Goal: Transaction & Acquisition: Obtain resource

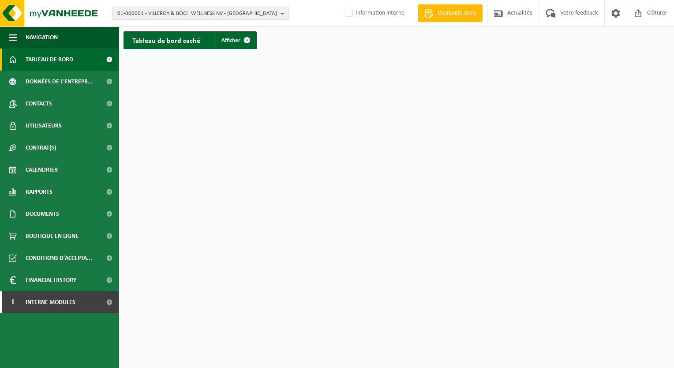
click at [239, 13] on span "01-000001 - VILLEROY & BOCH WELLNESS NV - ROESELARE" at bounding box center [197, 13] width 160 height 13
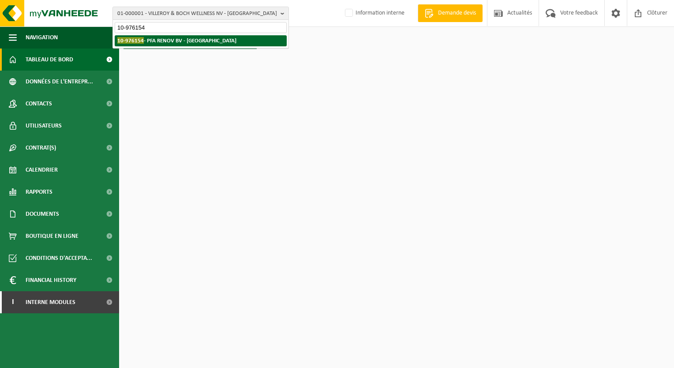
type input "10-976154"
click at [187, 43] on strong "10-976154 - PFA RENOV BV - VILVOORDE" at bounding box center [176, 40] width 119 height 7
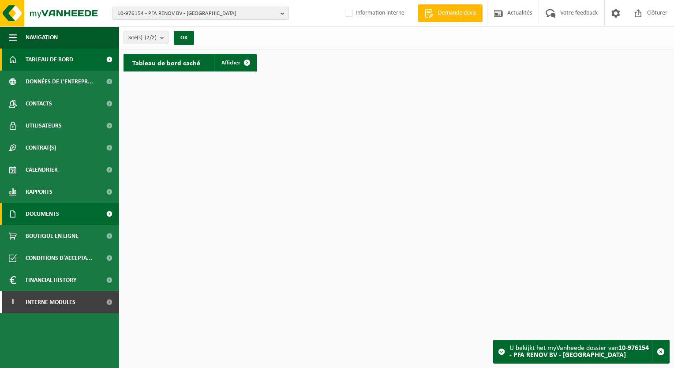
click at [51, 217] on span "Documents" at bounding box center [43, 214] width 34 height 22
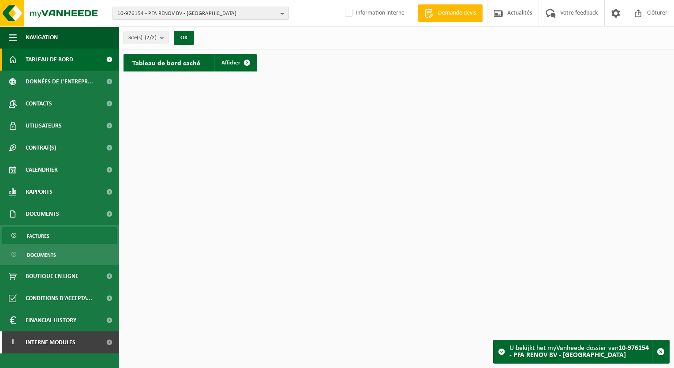
click at [46, 237] on span "Factures" at bounding box center [38, 236] width 22 height 17
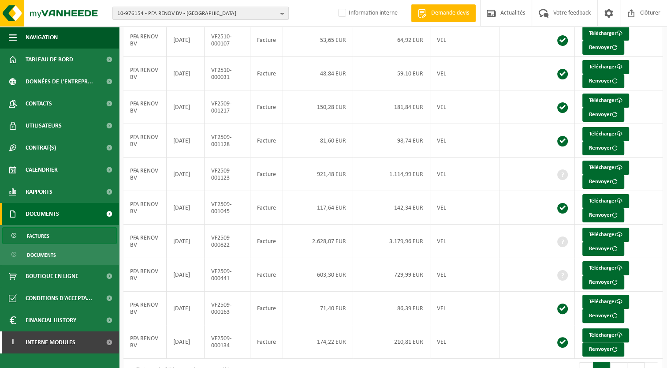
scroll to position [128, 0]
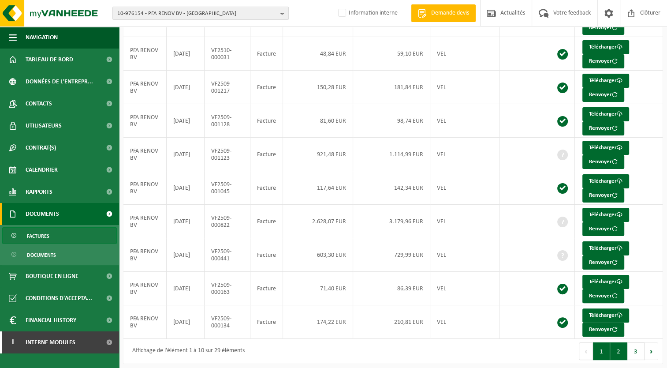
click at [618, 345] on button "2" at bounding box center [618, 351] width 17 height 18
click at [638, 354] on button "3" at bounding box center [635, 351] width 17 height 18
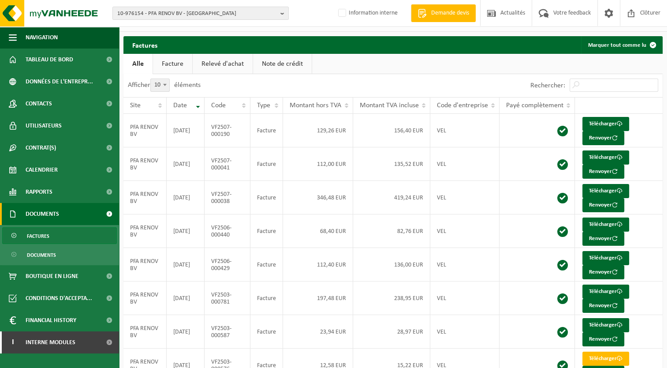
scroll to position [95, 0]
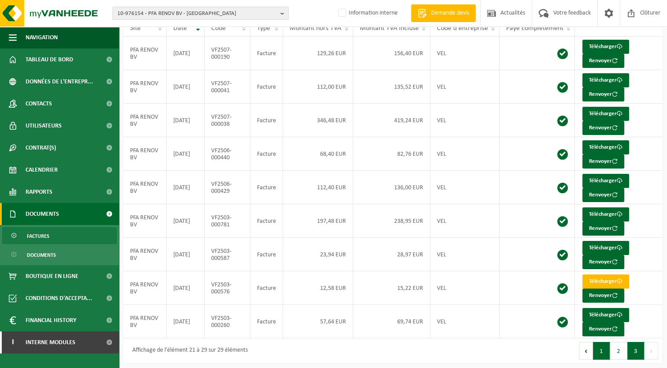
click at [605, 347] on button "1" at bounding box center [601, 351] width 17 height 18
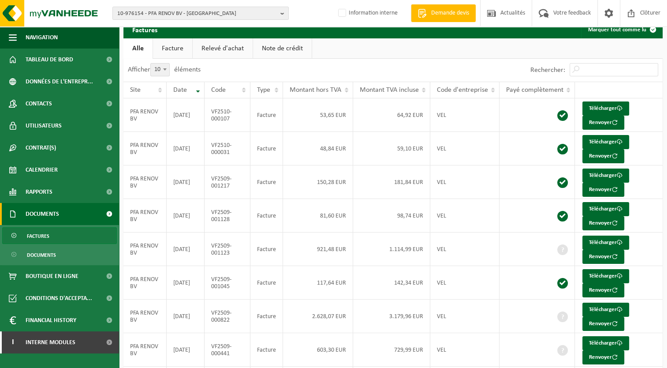
scroll to position [29, 0]
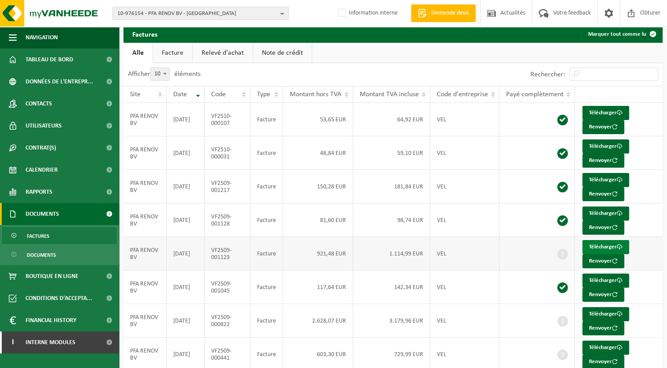
click at [607, 242] on link "Télécharger" at bounding box center [605, 247] width 47 height 14
click at [603, 277] on link "Télécharger" at bounding box center [605, 280] width 47 height 14
click at [600, 309] on link "Télécharger" at bounding box center [605, 314] width 47 height 14
click at [594, 345] on link "Télécharger" at bounding box center [605, 347] width 47 height 14
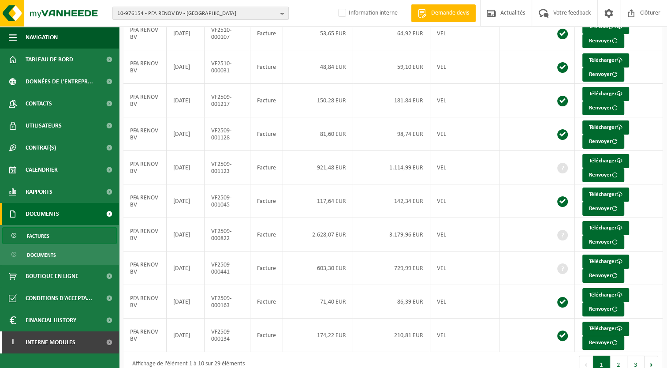
scroll to position [128, 0]
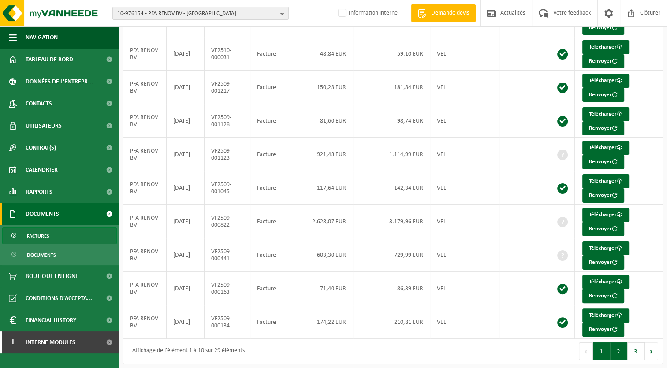
click at [618, 347] on button "2" at bounding box center [618, 351] width 17 height 18
click at [636, 348] on button "3" at bounding box center [635, 351] width 17 height 18
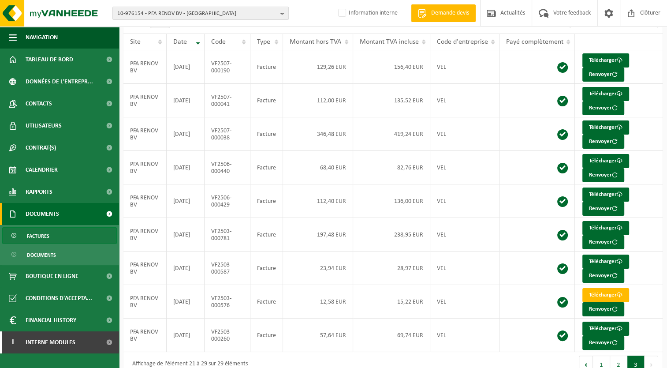
scroll to position [95, 0]
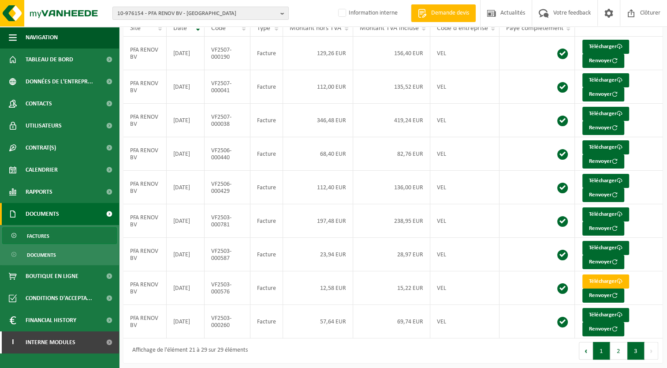
click at [603, 346] on button "1" at bounding box center [601, 351] width 17 height 18
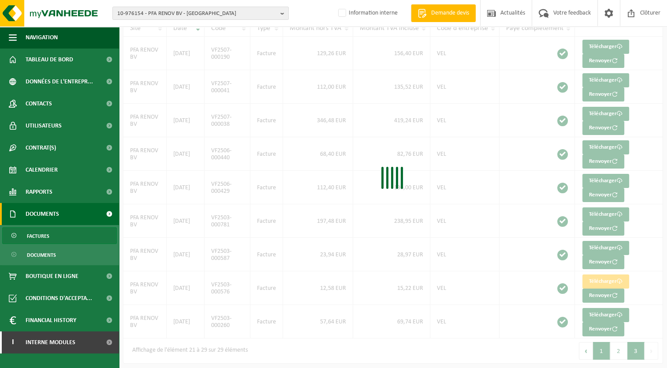
scroll to position [128, 0]
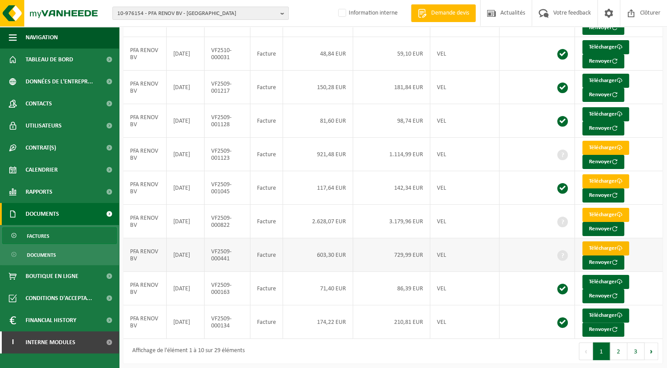
click at [600, 244] on link "Télécharger" at bounding box center [605, 248] width 47 height 14
click at [595, 145] on link "Télécharger" at bounding box center [605, 148] width 47 height 14
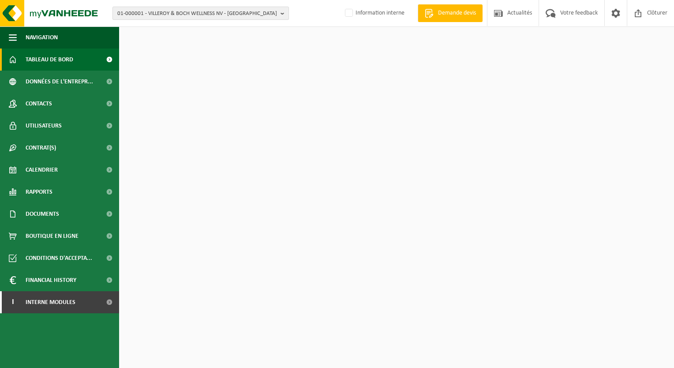
click at [222, 15] on span "01-000001 - VILLEROY & BOCH WELLNESS NV - ROESELARE" at bounding box center [197, 13] width 160 height 13
type input "alka decor"
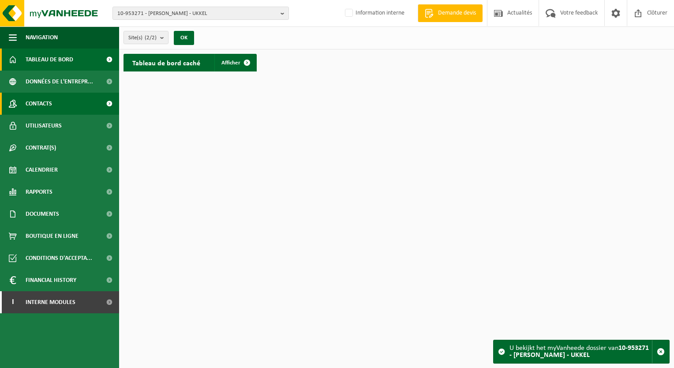
click at [42, 101] on span "Contacts" at bounding box center [39, 104] width 26 height 22
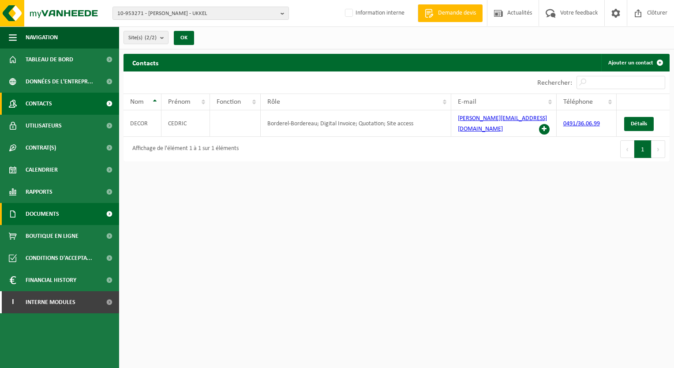
click at [63, 216] on link "Documents" at bounding box center [59, 214] width 119 height 22
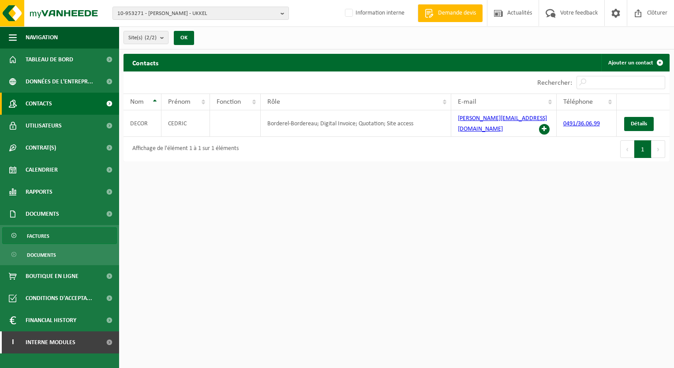
click at [41, 235] on span "Factures" at bounding box center [38, 236] width 22 height 17
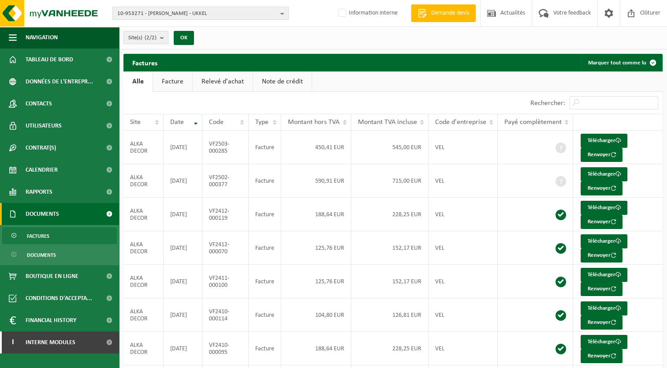
drag, startPoint x: 143, startPoint y: 13, endPoint x: 121, endPoint y: 11, distance: 22.2
click at [121, 11] on span "10-953271 - ALKA DECOR - UKKEL" at bounding box center [197, 13] width 160 height 13
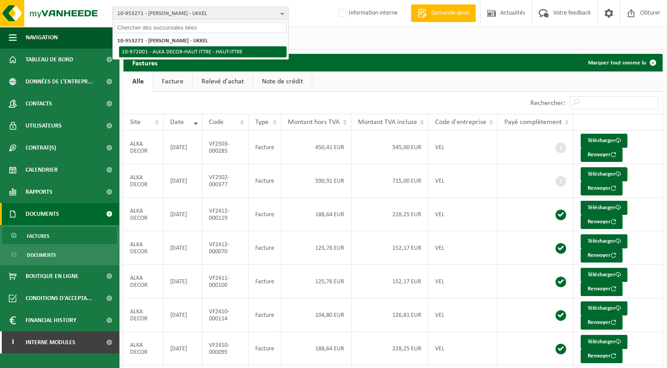
click at [151, 52] on li "10-972001 - ALKA DECOR-HAUT ITTRE - HAUT-ITTRE" at bounding box center [203, 51] width 168 height 11
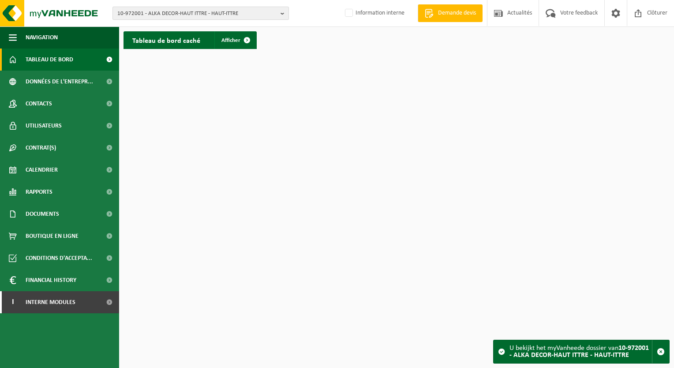
click at [238, 13] on span "10-972001 - ALKA DECOR-HAUT ITTRE - HAUT-ITTRE" at bounding box center [197, 13] width 160 height 13
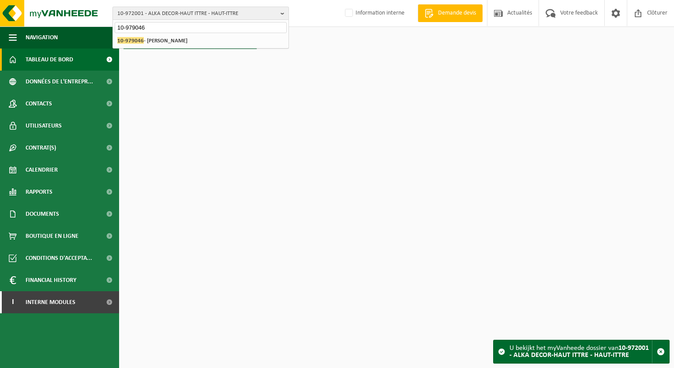
type input "10-979046"
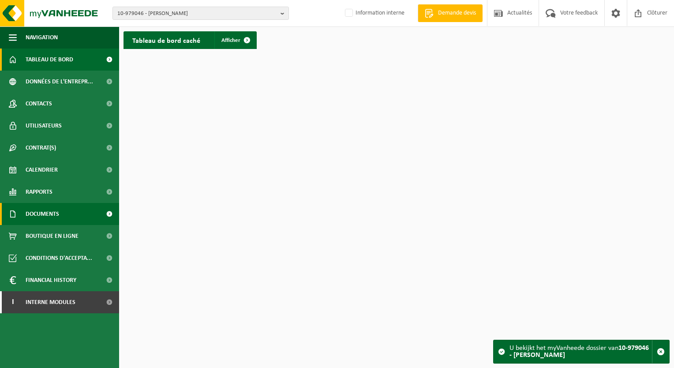
click at [64, 214] on link "Documents" at bounding box center [59, 214] width 119 height 22
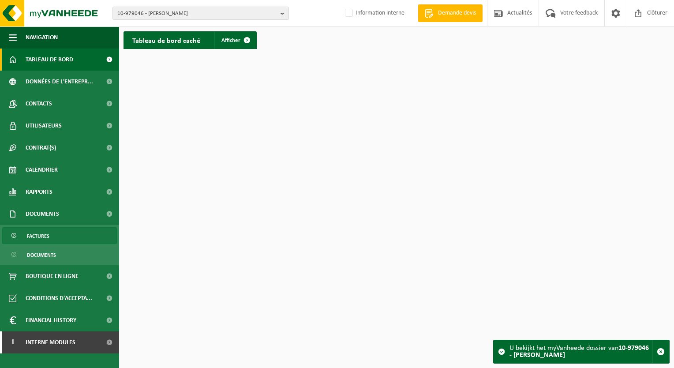
click at [42, 235] on span "Factures" at bounding box center [38, 236] width 22 height 17
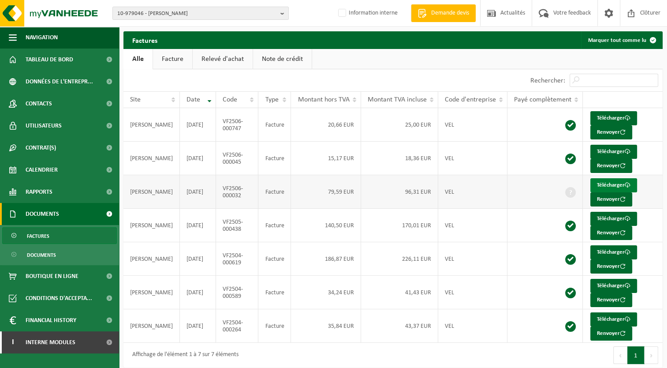
click at [603, 183] on link "Télécharger" at bounding box center [613, 185] width 47 height 14
